Goal: Task Accomplishment & Management: Complete application form

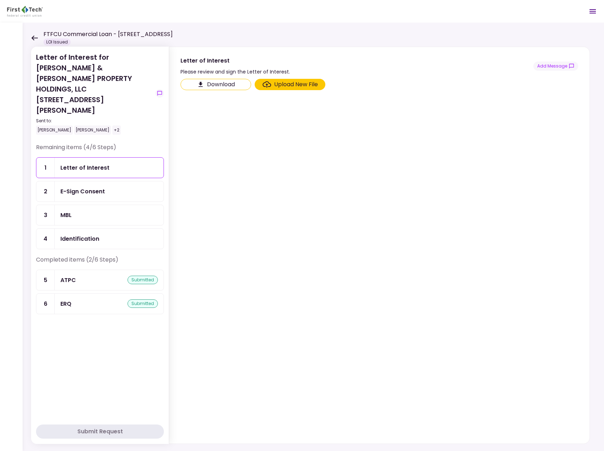
click at [300, 85] on div "Upload New File" at bounding box center [296, 84] width 44 height 8
click at [0, 0] on input "Upload New File" at bounding box center [0, 0] width 0 height 0
click at [285, 81] on div "Upload New File" at bounding box center [296, 84] width 44 height 8
click at [0, 0] on input "Upload New File" at bounding box center [0, 0] width 0 height 0
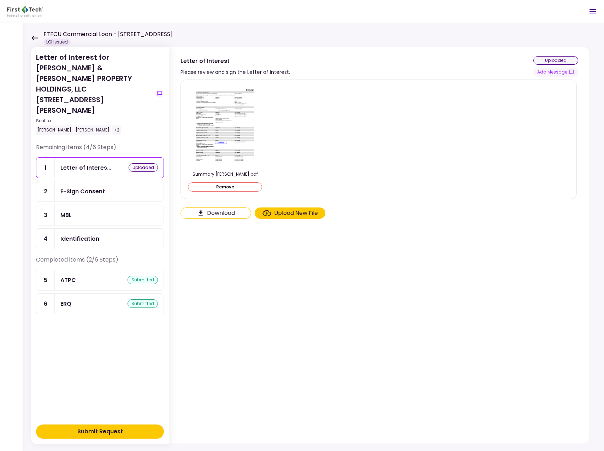
click at [308, 212] on div "Upload New File" at bounding box center [296, 213] width 44 height 8
click at [0, 0] on input "Upload New File" at bounding box center [0, 0] width 0 height 0
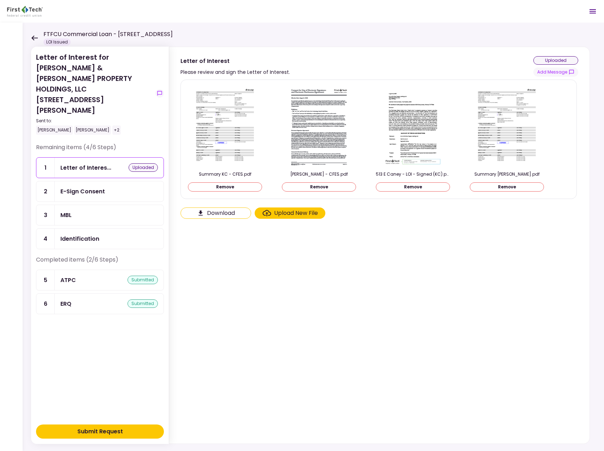
click at [295, 212] on div "Upload New File" at bounding box center [296, 213] width 44 height 8
click at [0, 0] on input "Upload New File" at bounding box center [0, 0] width 0 height 0
click at [176, 345] on div "Summary KC - CFES.pdf Remove [PERSON_NAME] - CFES.pdf Remove 513 E Caney - LOI …" at bounding box center [379, 260] width 420 height 367
click at [102, 427] on div "Submit Request" at bounding box center [100, 431] width 46 height 8
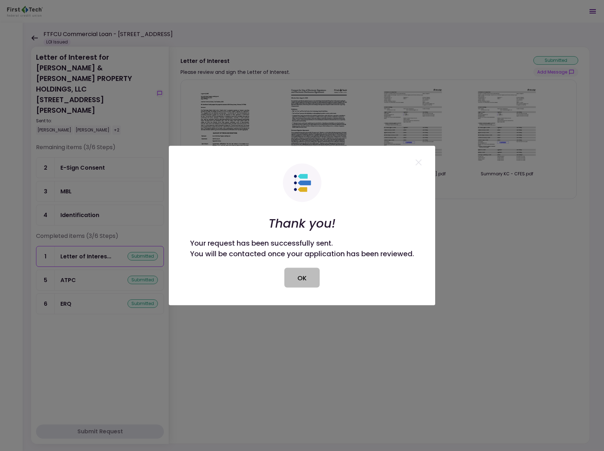
click at [311, 279] on button "OK" at bounding box center [301, 278] width 35 height 20
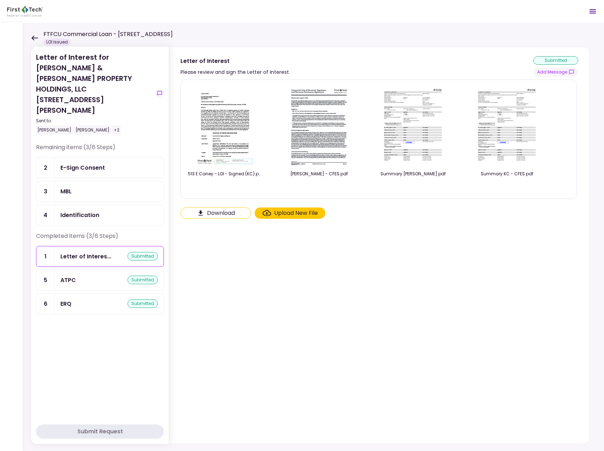
click at [107, 252] on div "Letter of Interes..." at bounding box center [85, 256] width 51 height 9
